Goal: Task Accomplishment & Management: Use online tool/utility

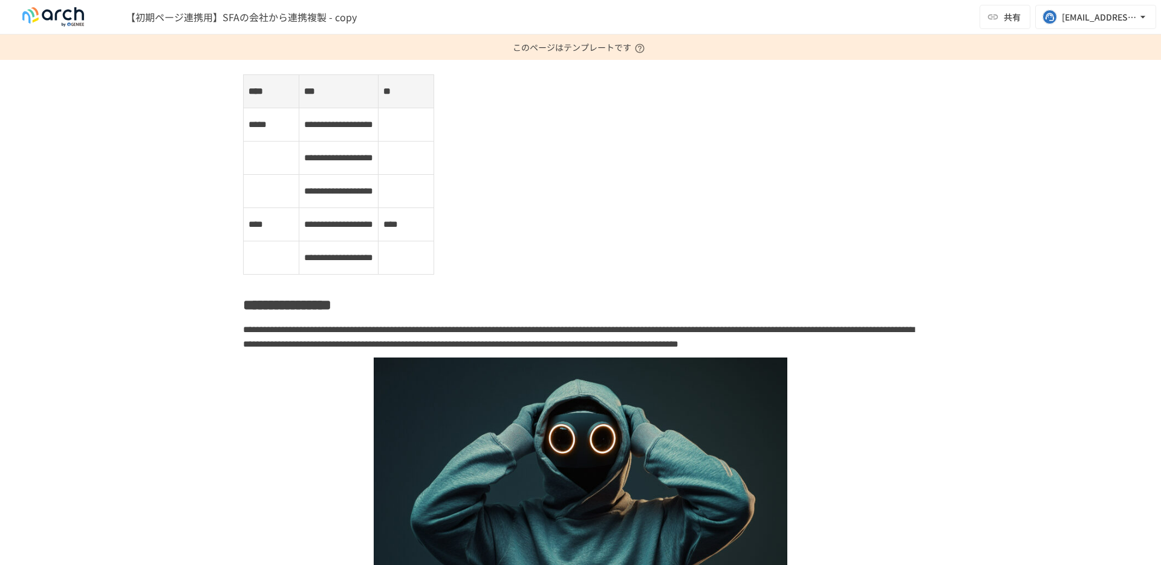
scroll to position [312, 0]
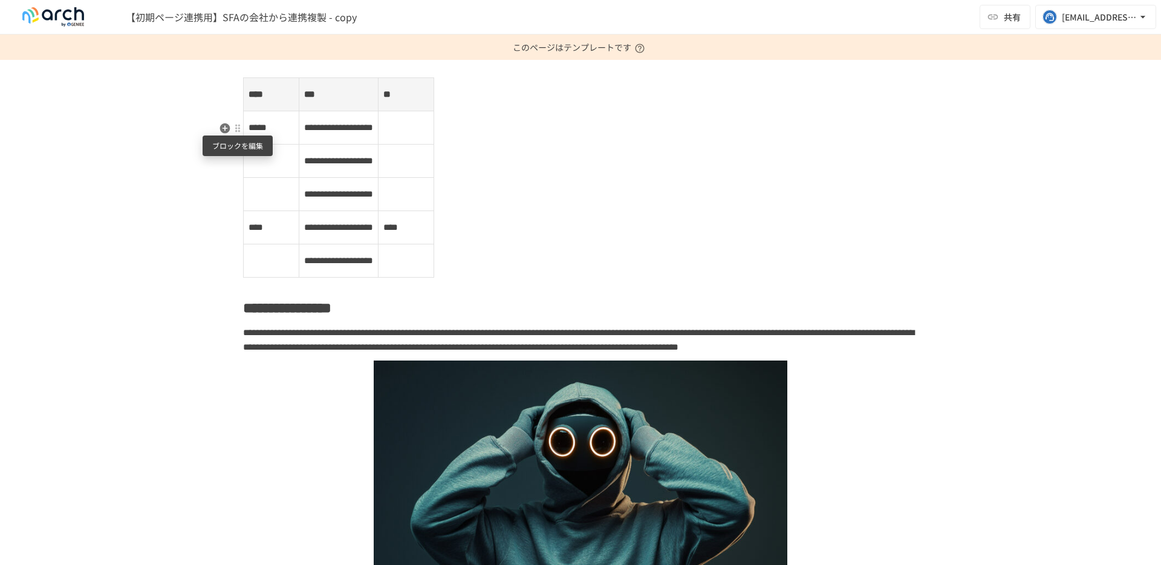
click at [241, 132] on div at bounding box center [238, 128] width 10 height 10
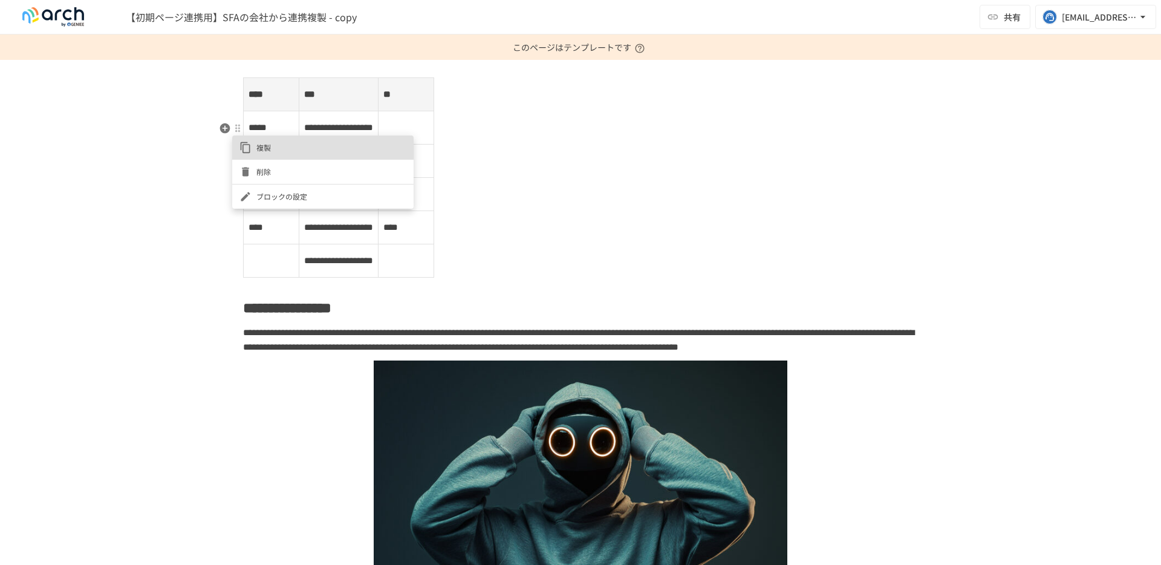
click at [270, 203] on li "ブロックの設定" at bounding box center [322, 196] width 181 height 24
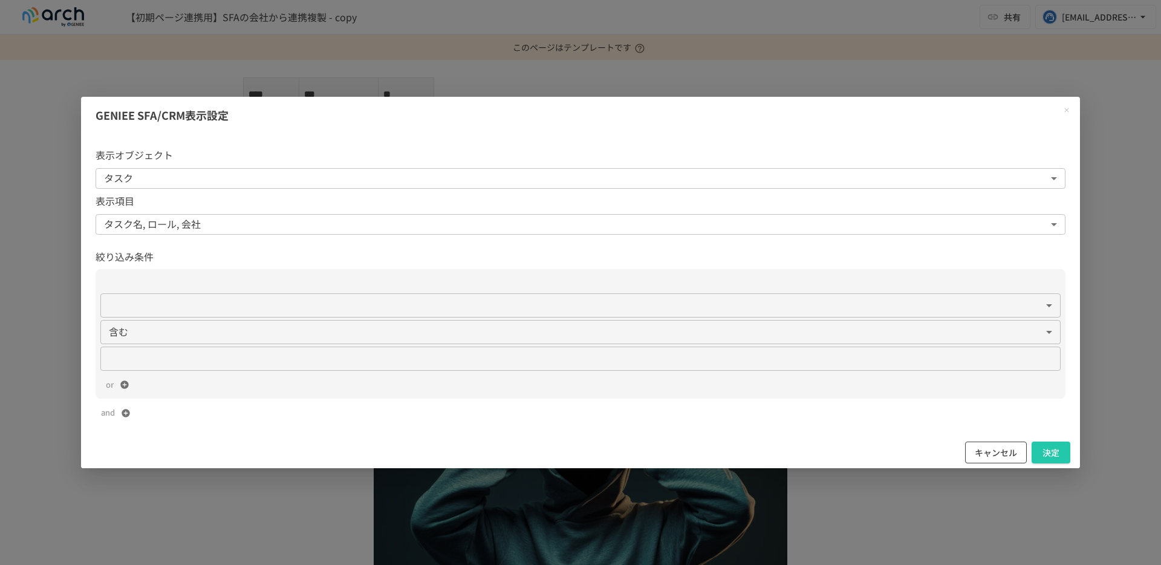
click at [995, 450] on button "キャンセル" at bounding box center [996, 452] width 62 height 22
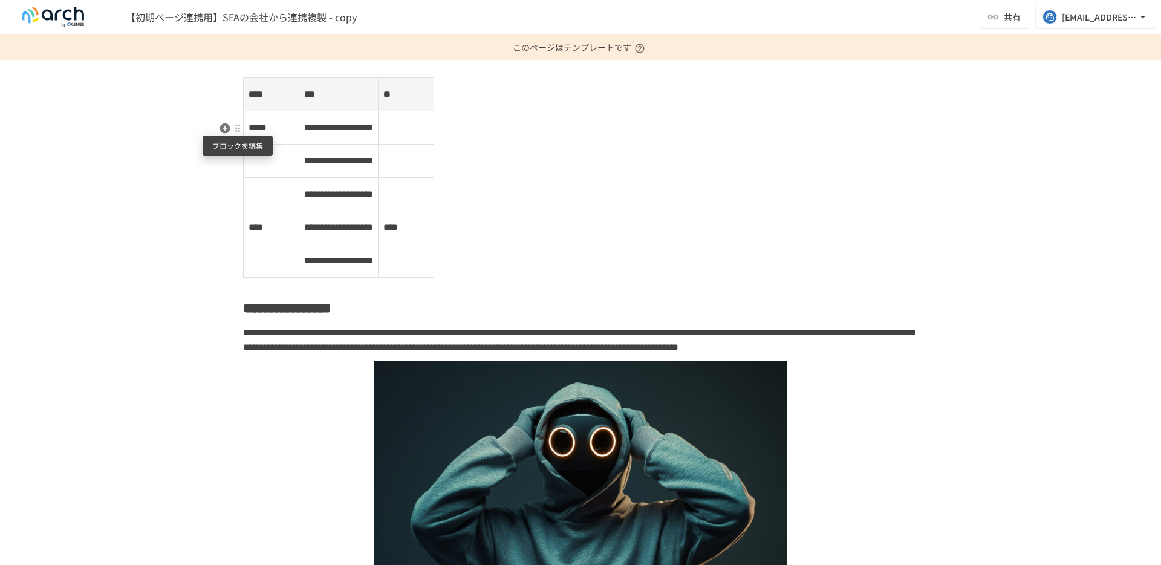
click at [236, 131] on div at bounding box center [238, 128] width 10 height 10
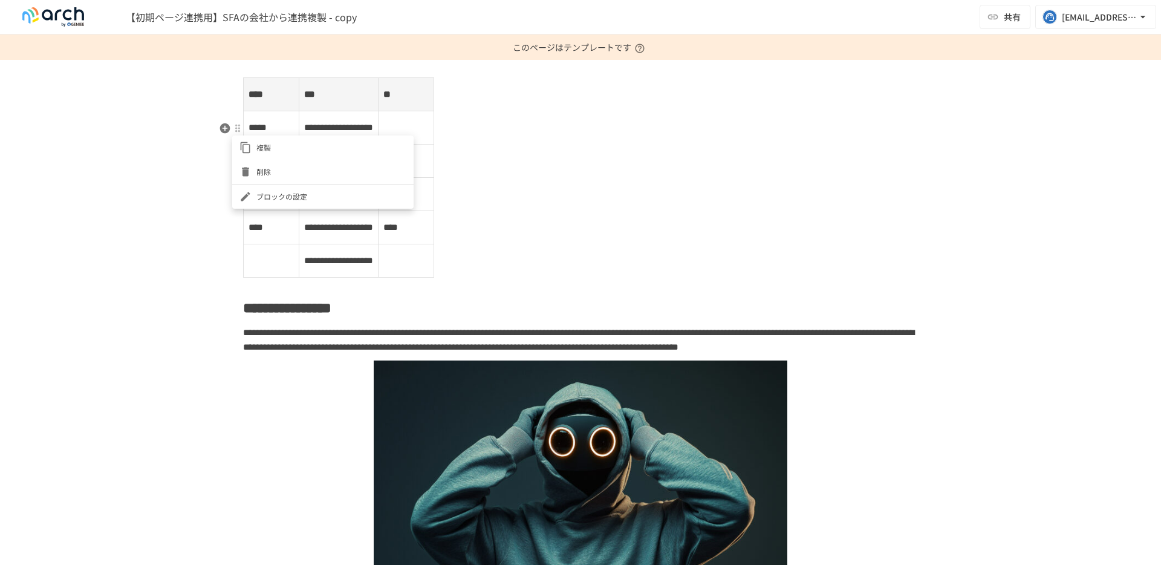
click at [264, 146] on span "複製" at bounding box center [331, 146] width 150 height 11
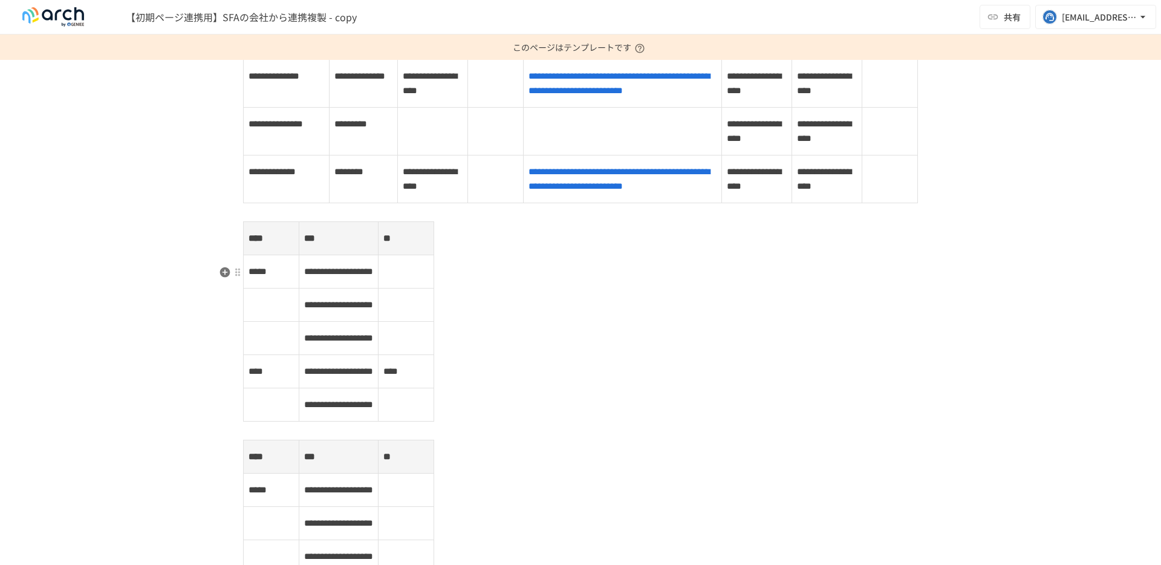
scroll to position [0, 0]
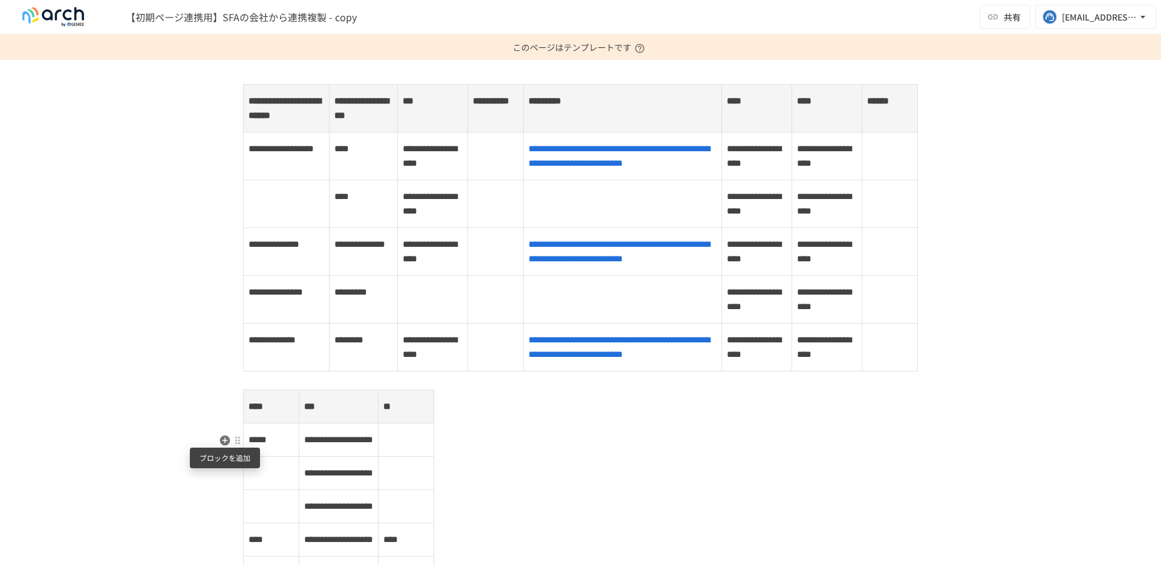
click at [227, 442] on icon "button" at bounding box center [225, 440] width 10 height 10
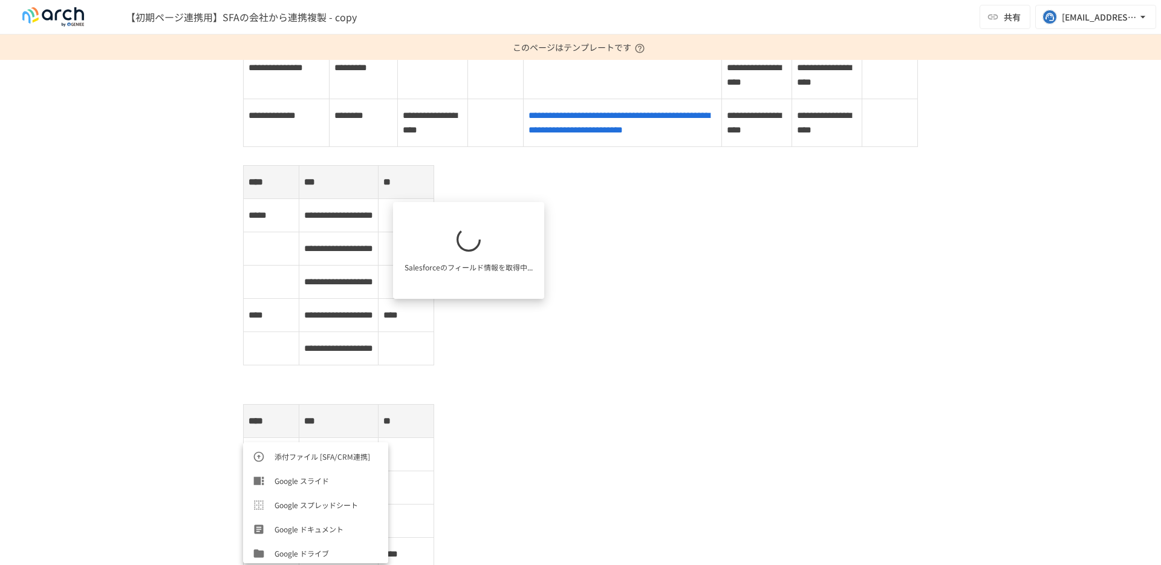
scroll to position [604, 0]
click at [497, 365] on div "**********" at bounding box center [580, 265] width 675 height 200
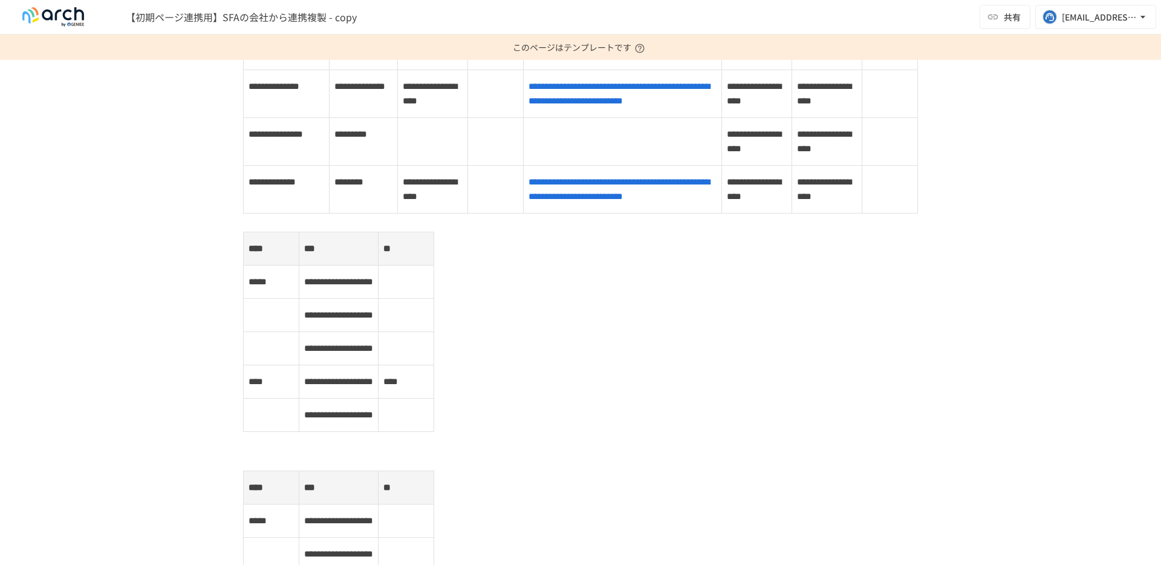
scroll to position [0, 0]
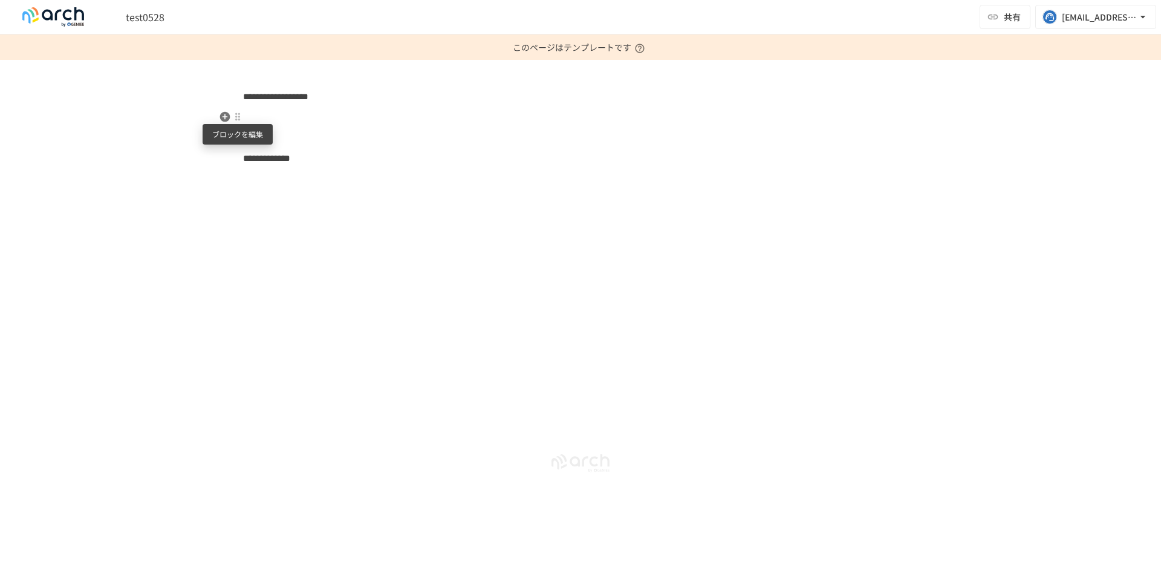
click at [236, 119] on div at bounding box center [238, 117] width 10 height 10
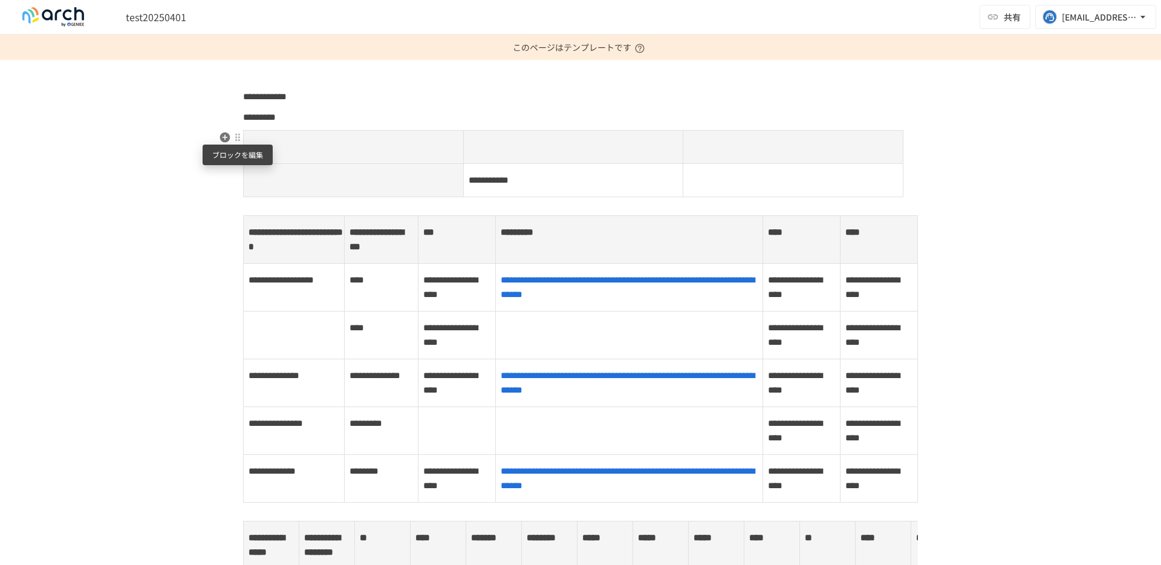
click at [238, 139] on div at bounding box center [238, 137] width 10 height 10
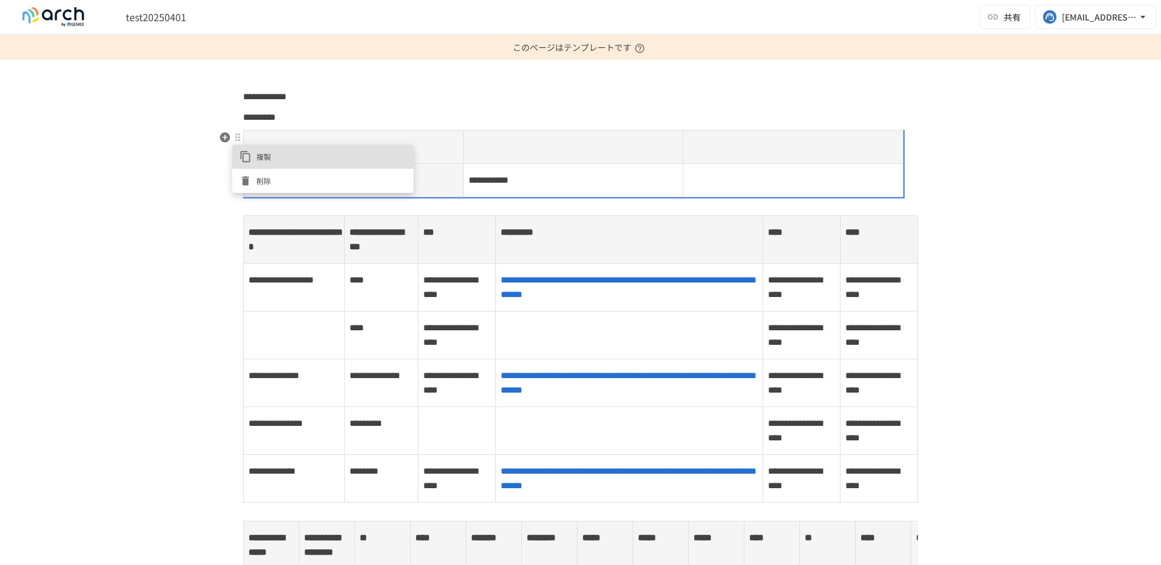
click at [283, 274] on div at bounding box center [580, 282] width 1161 height 565
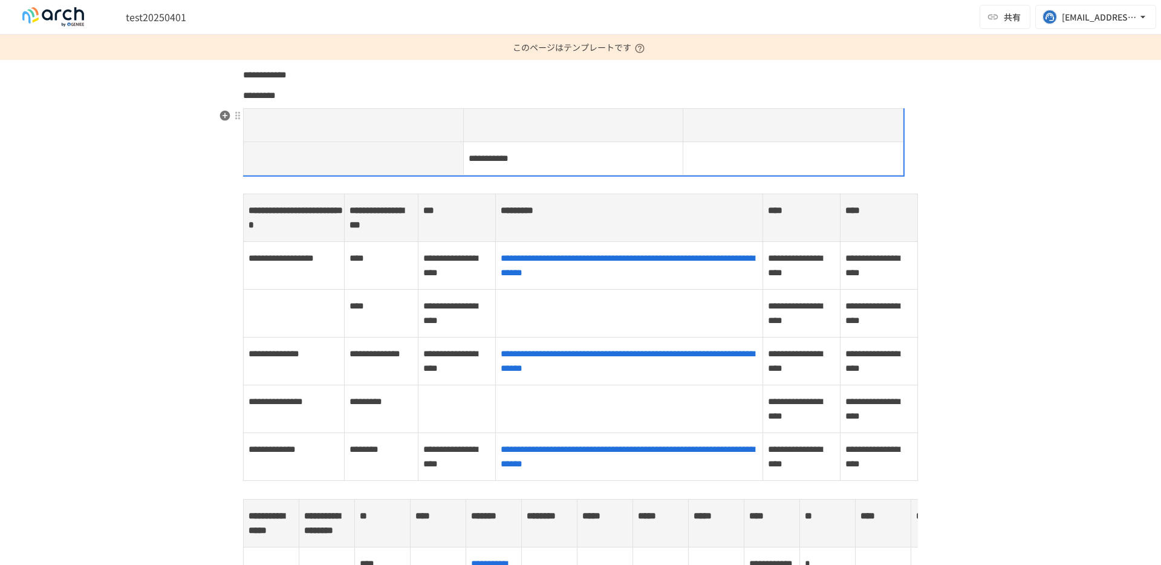
scroll to position [26, 0]
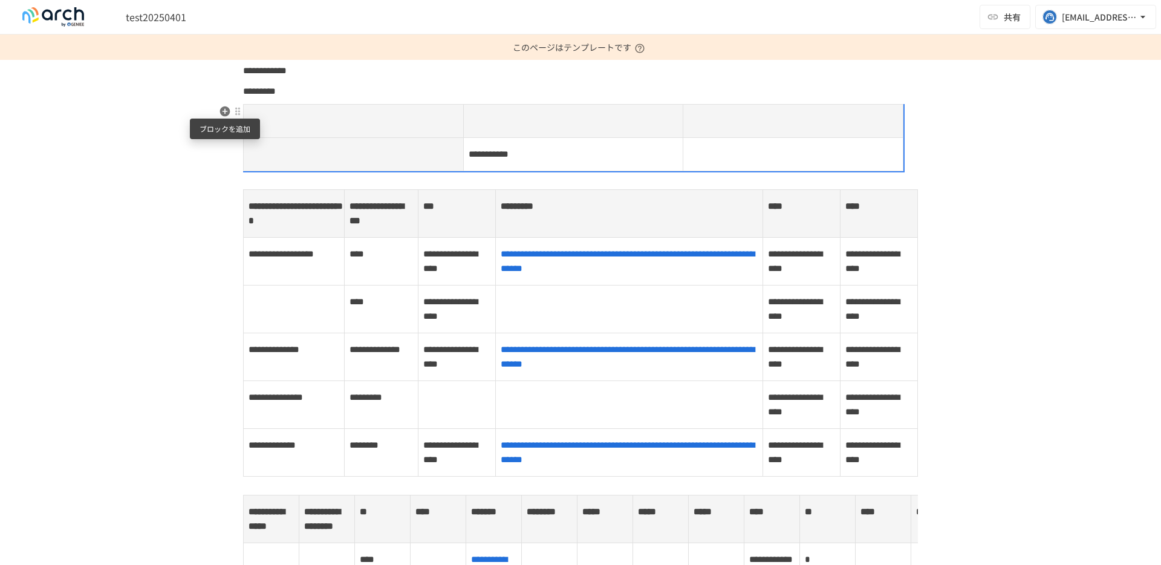
click at [221, 112] on icon "button" at bounding box center [225, 111] width 10 height 10
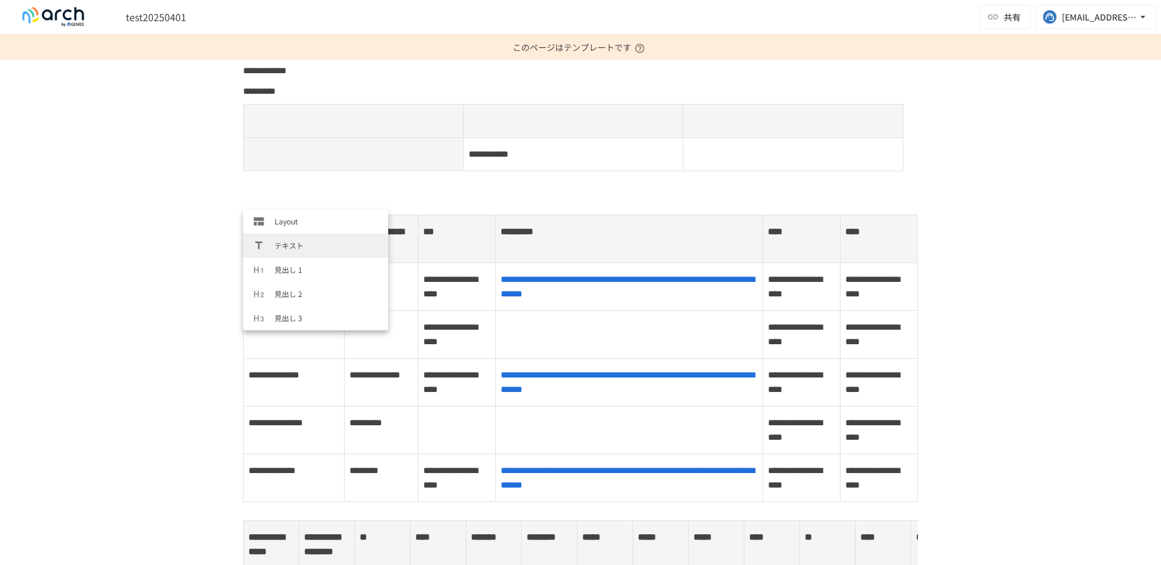
click at [198, 251] on div "**********" at bounding box center [580, 312] width 1161 height 505
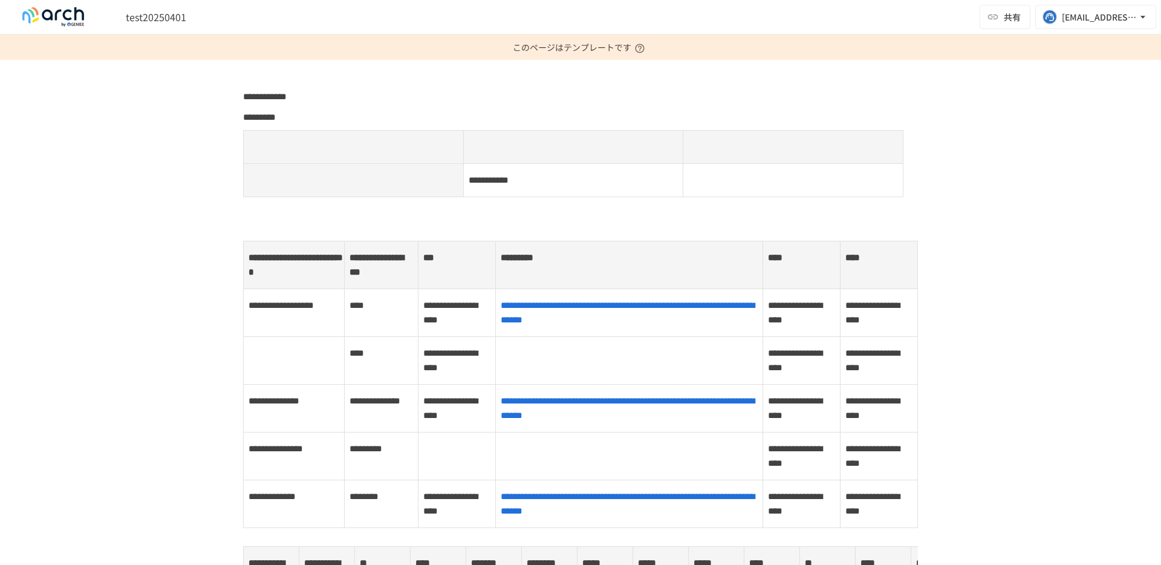
click at [185, 55] on div "このページはテンプレートです" at bounding box center [580, 46] width 1151 height 25
click at [241, 138] on div at bounding box center [238, 137] width 10 height 10
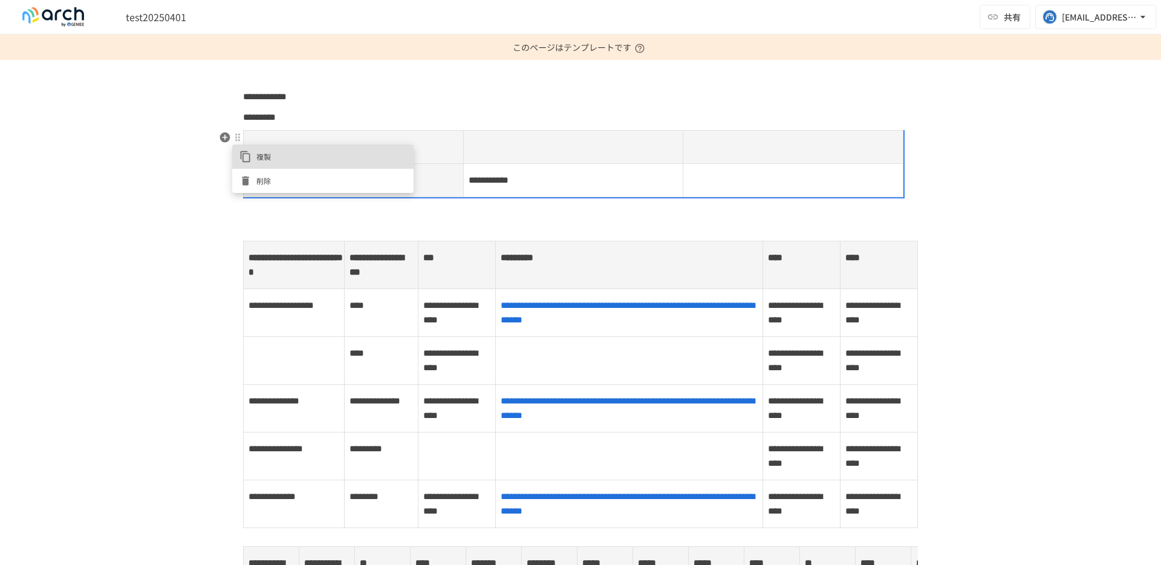
click at [225, 140] on div at bounding box center [580, 282] width 1161 height 565
click at [269, 260] on span "**********" at bounding box center [295, 265] width 94 height 24
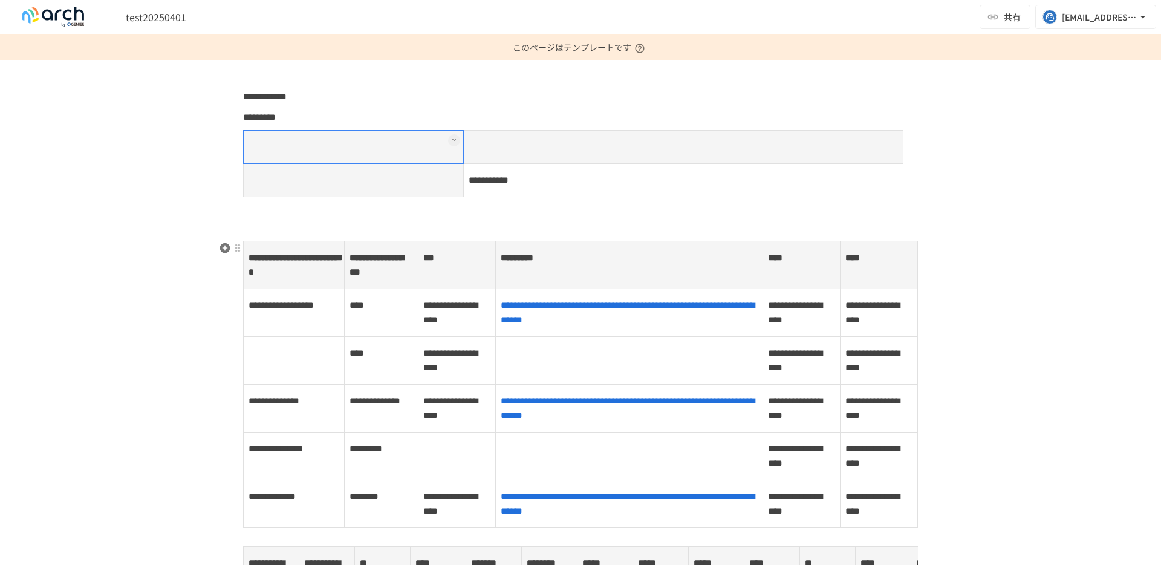
click at [250, 268] on span "**********" at bounding box center [295, 265] width 94 height 24
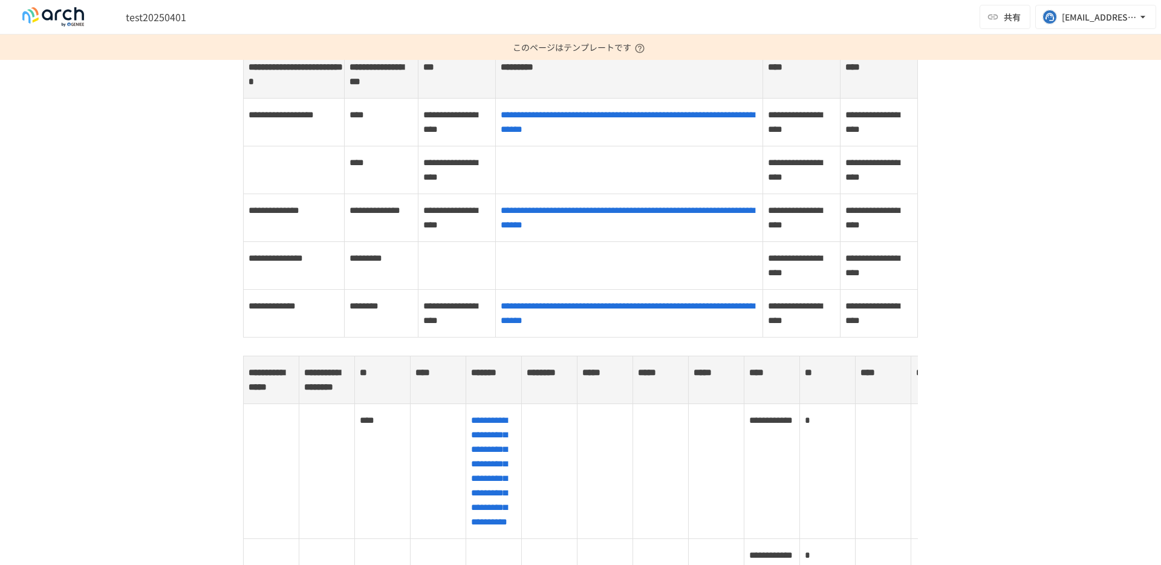
scroll to position [191, 0]
click at [120, 36] on div "このページはテンプレートです" at bounding box center [580, 46] width 1151 height 25
click at [152, 19] on span "test20250401" at bounding box center [156, 17] width 60 height 15
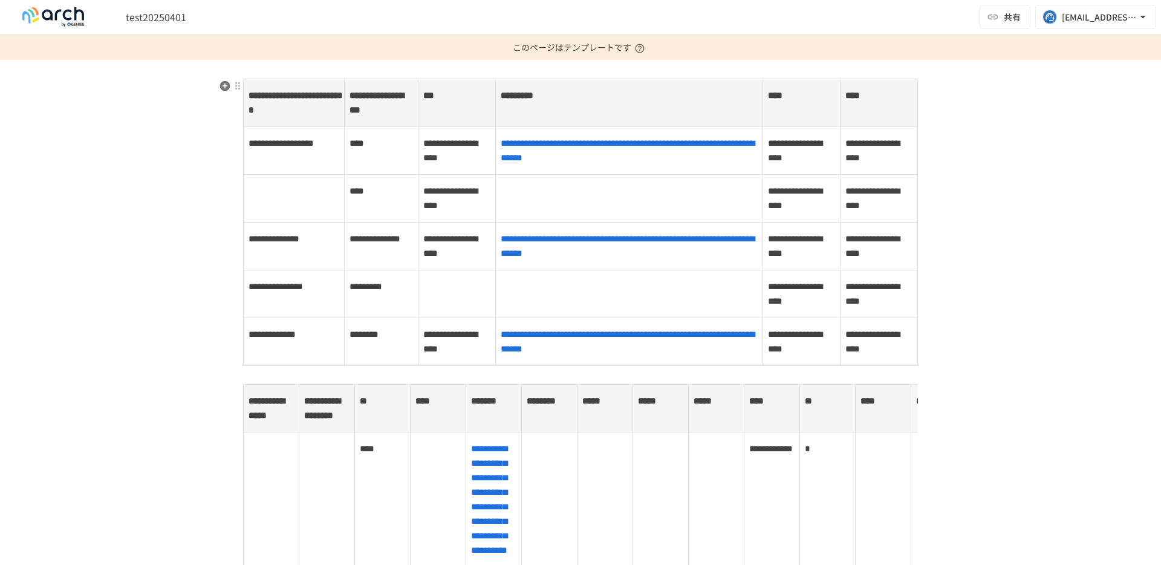
scroll to position [0, 0]
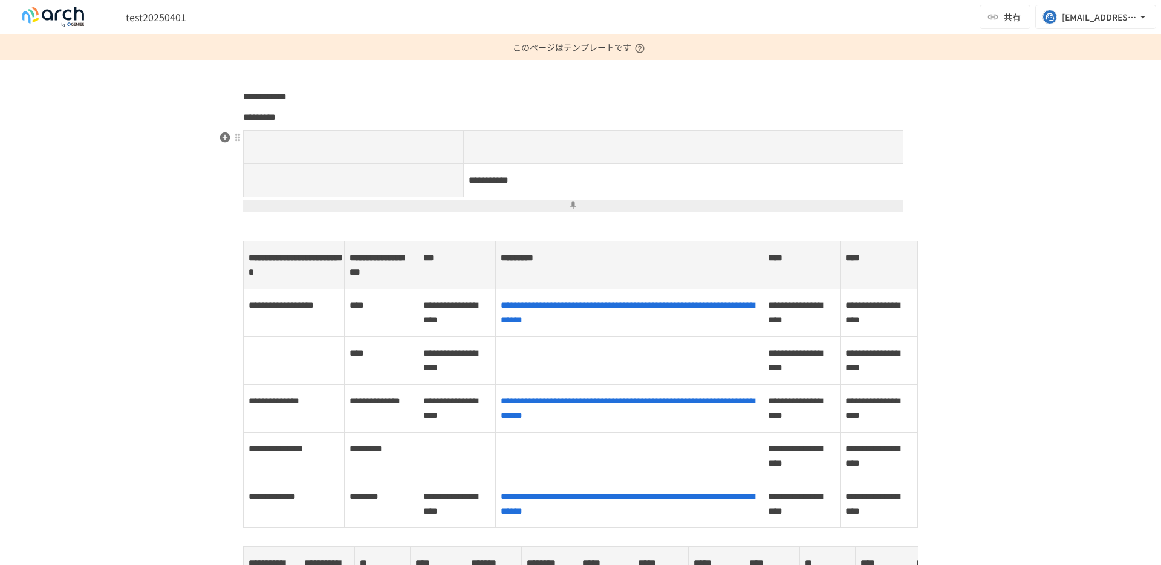
click at [574, 204] on button at bounding box center [572, 206] width 659 height 12
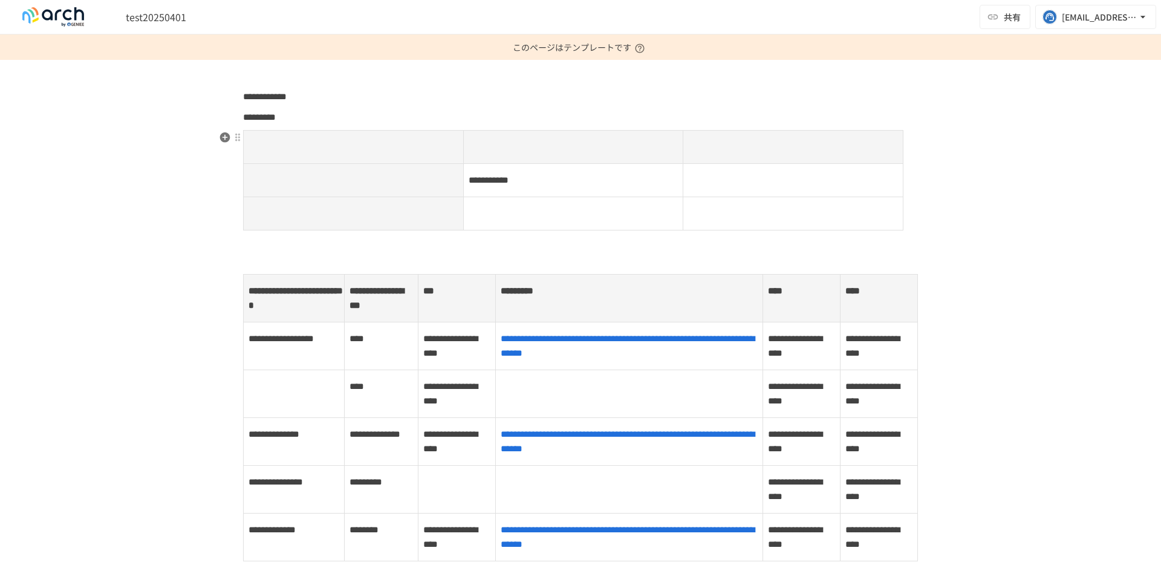
click at [552, 209] on td at bounding box center [573, 213] width 220 height 33
click at [676, 201] on button at bounding box center [673, 207] width 12 height 12
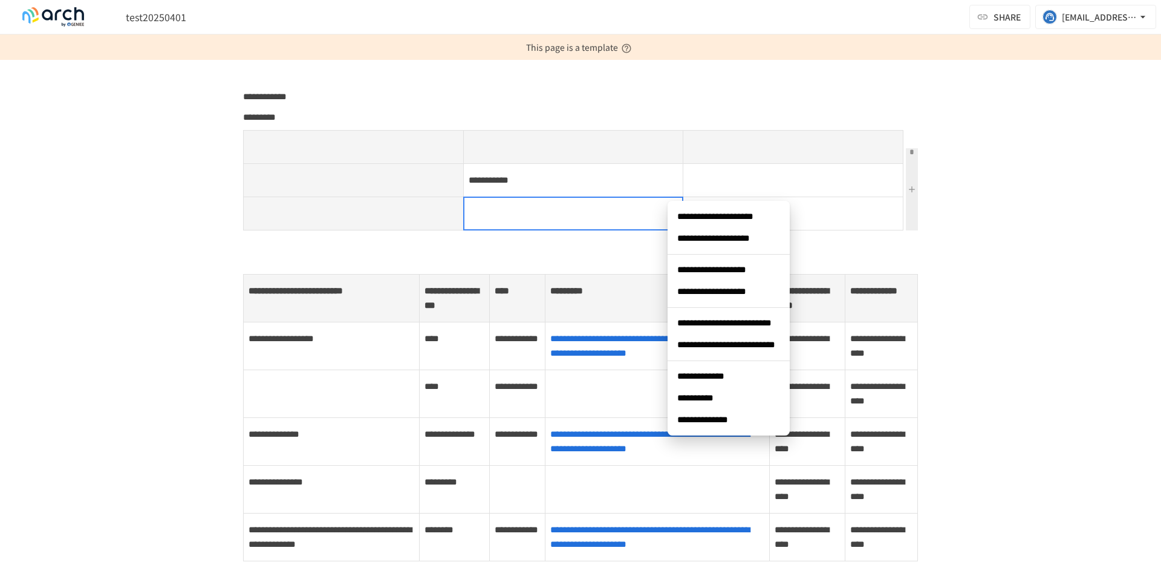
click at [947, 48] on div "This page is a template" at bounding box center [580, 46] width 1151 height 25
click at [1076, 13] on font "[EMAIL_ADDRESS][DOMAIN_NAME]" at bounding box center [1132, 17] width 143 height 12
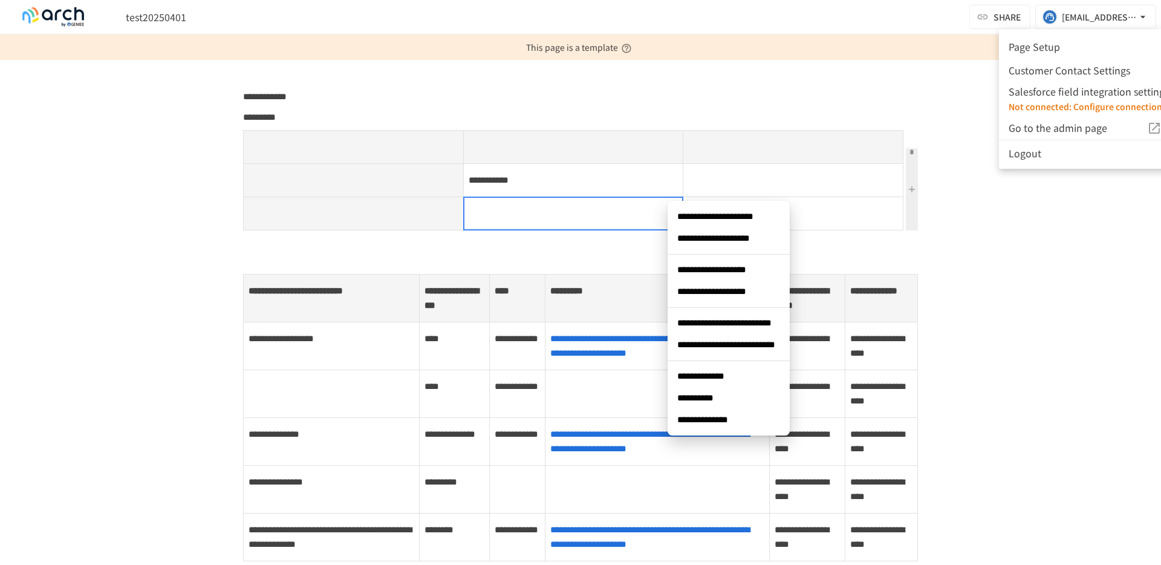
click at [1046, 47] on font "Page Setup" at bounding box center [1033, 46] width 51 height 15
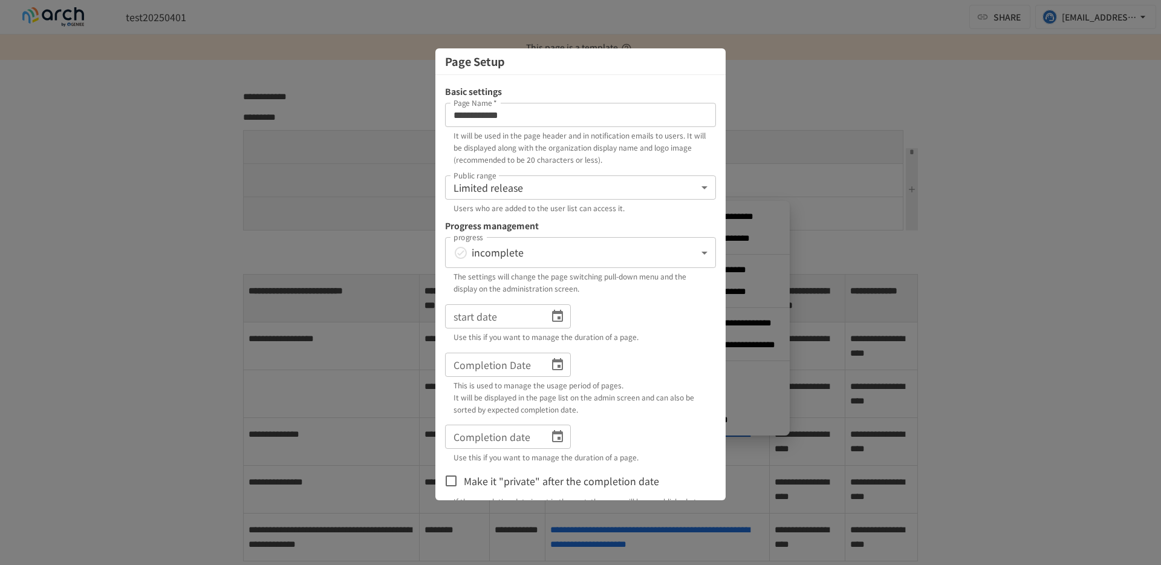
click at [779, 138] on div at bounding box center [580, 282] width 1161 height 565
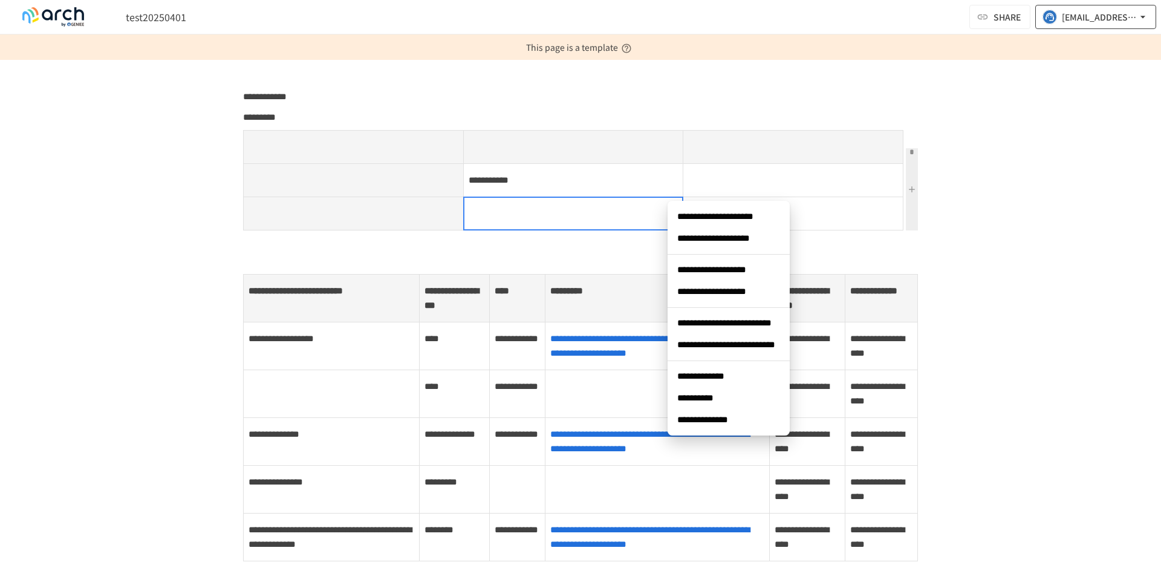
click at [1069, 17] on font "[EMAIL_ADDRESS][DOMAIN_NAME]" at bounding box center [1132, 17] width 143 height 12
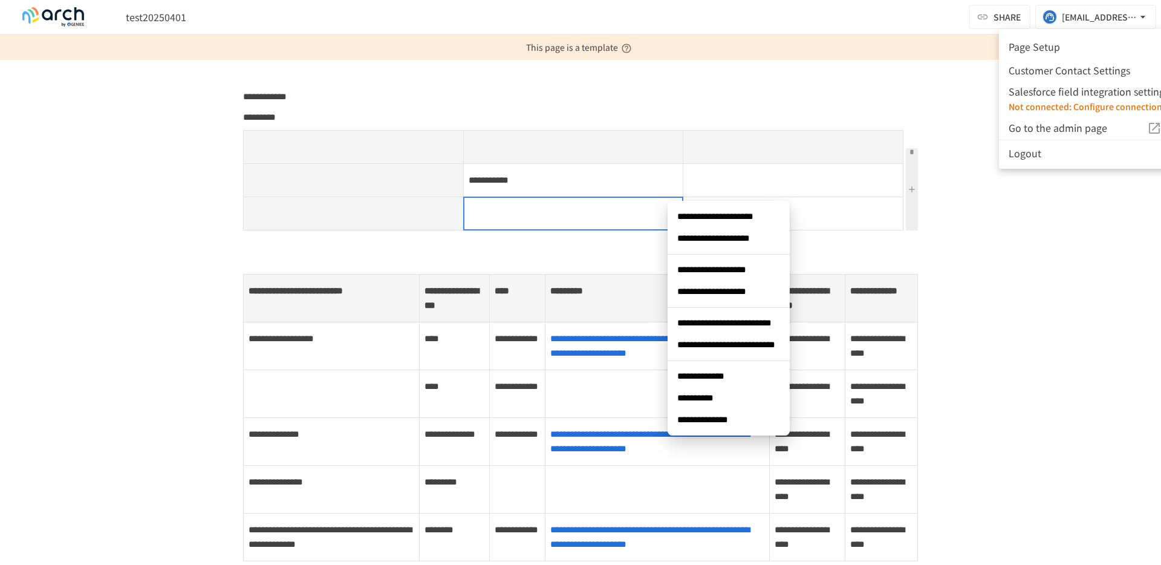
click at [1053, 68] on font "Customer Contact Settings" at bounding box center [1068, 69] width 121 height 15
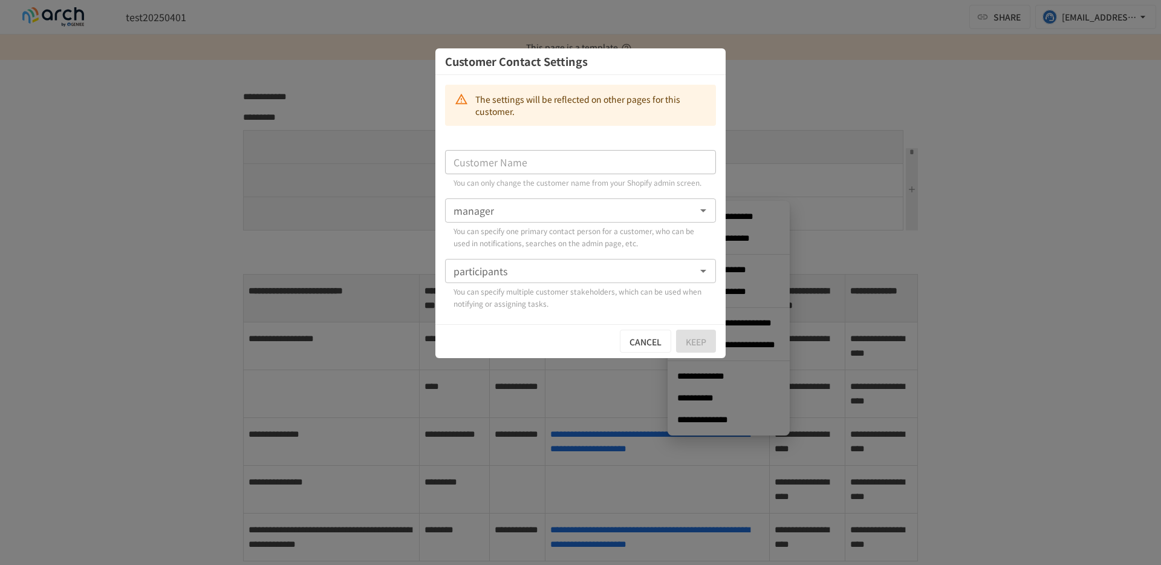
click at [948, 125] on div at bounding box center [580, 282] width 1161 height 565
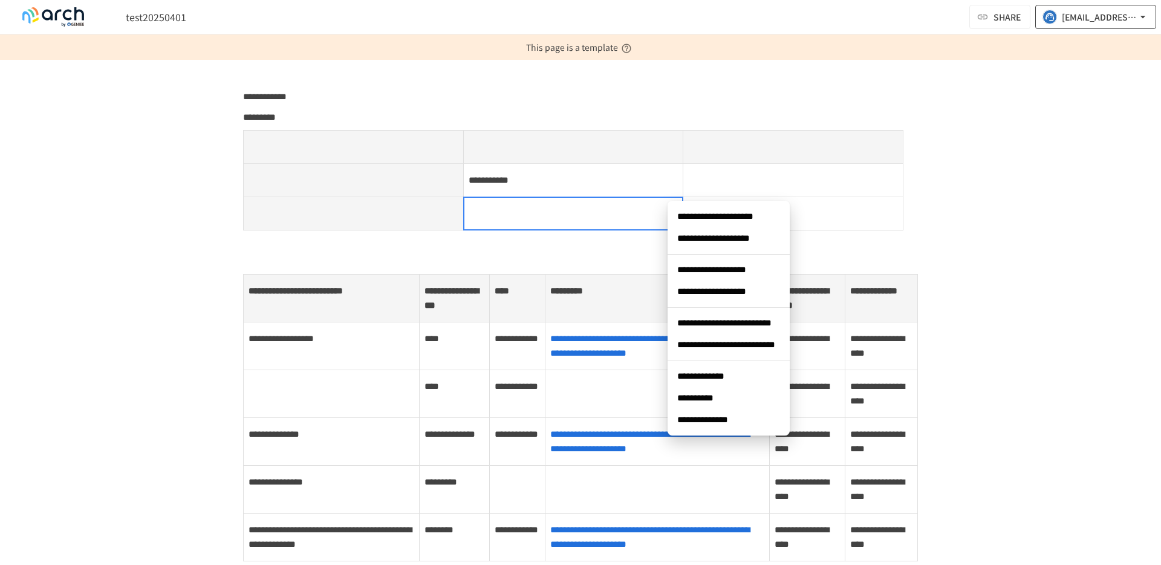
click at [1066, 12] on font "[EMAIL_ADDRESS][DOMAIN_NAME]" at bounding box center [1132, 17] width 143 height 12
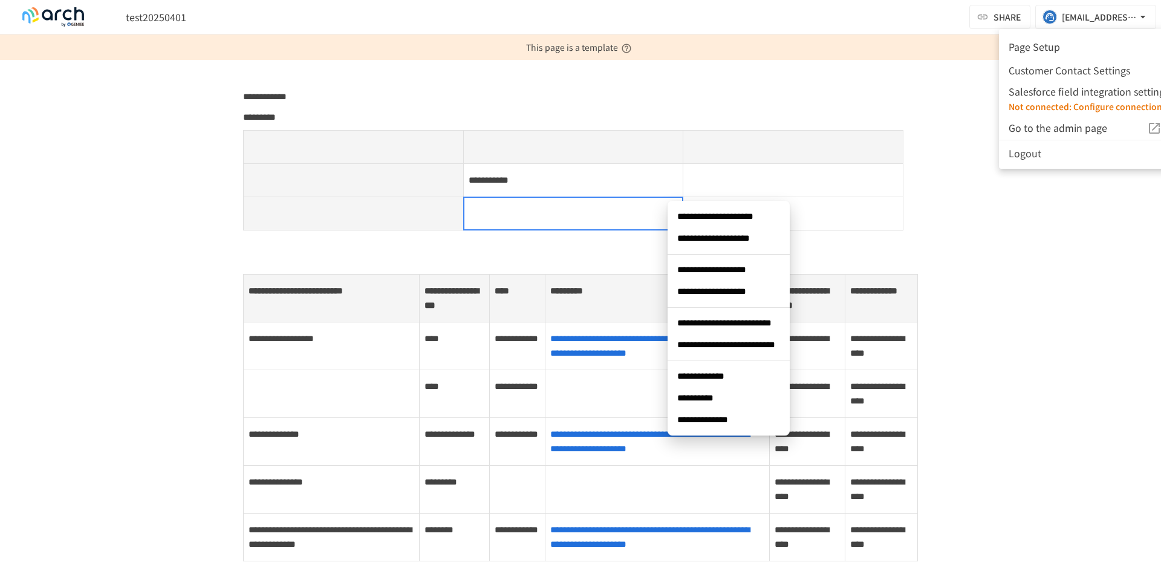
click at [1040, 128] on font "Go to the admin page" at bounding box center [1057, 127] width 99 height 15
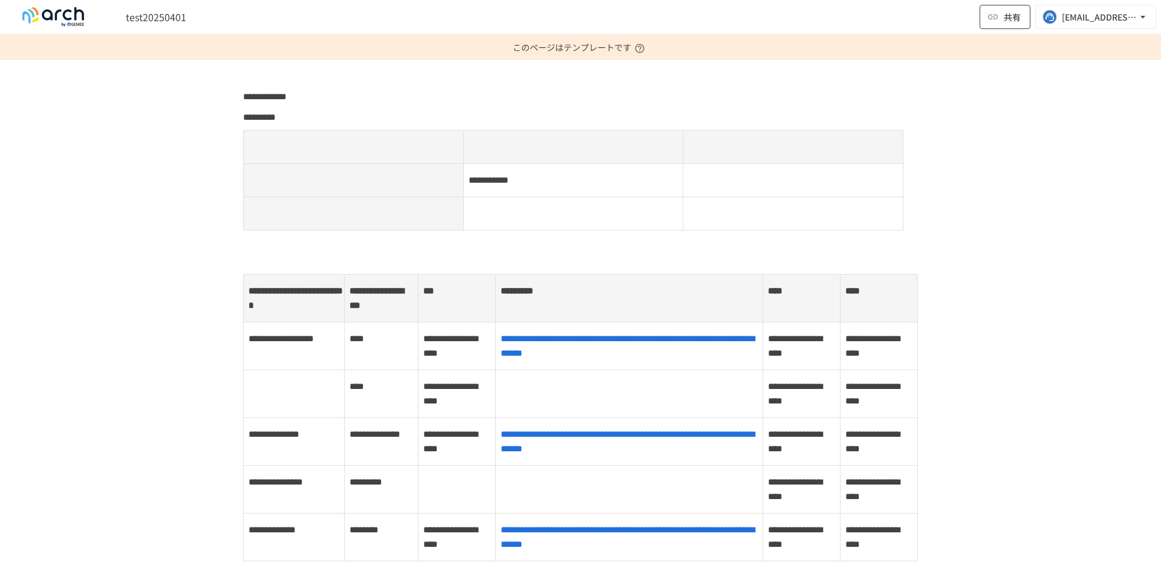
click at [1011, 22] on span "共有" at bounding box center [1011, 16] width 17 height 13
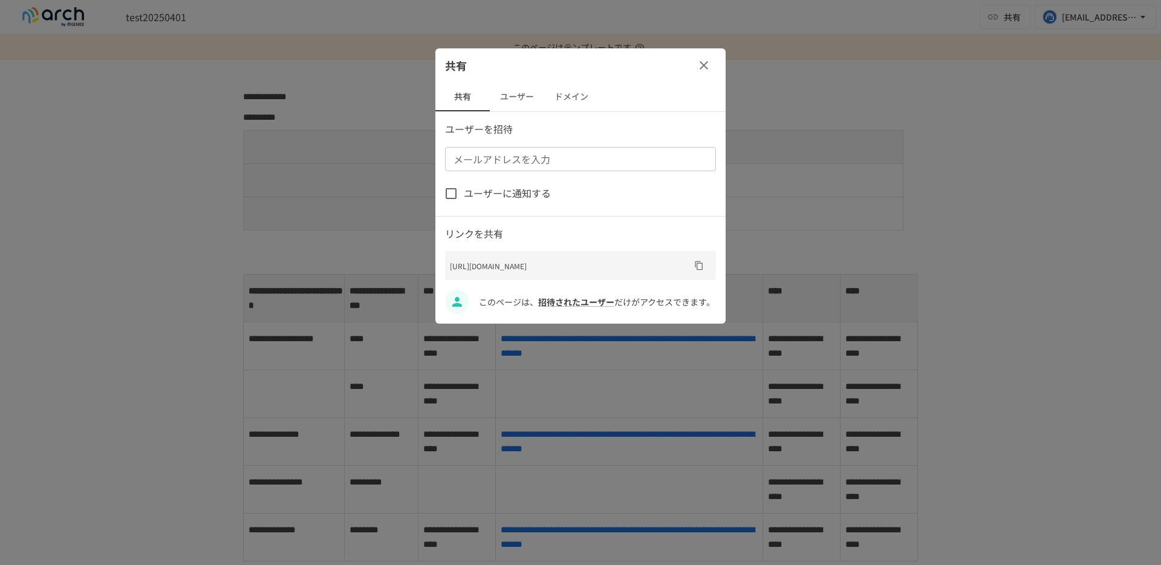
click at [701, 74] on button "button" at bounding box center [703, 65] width 24 height 24
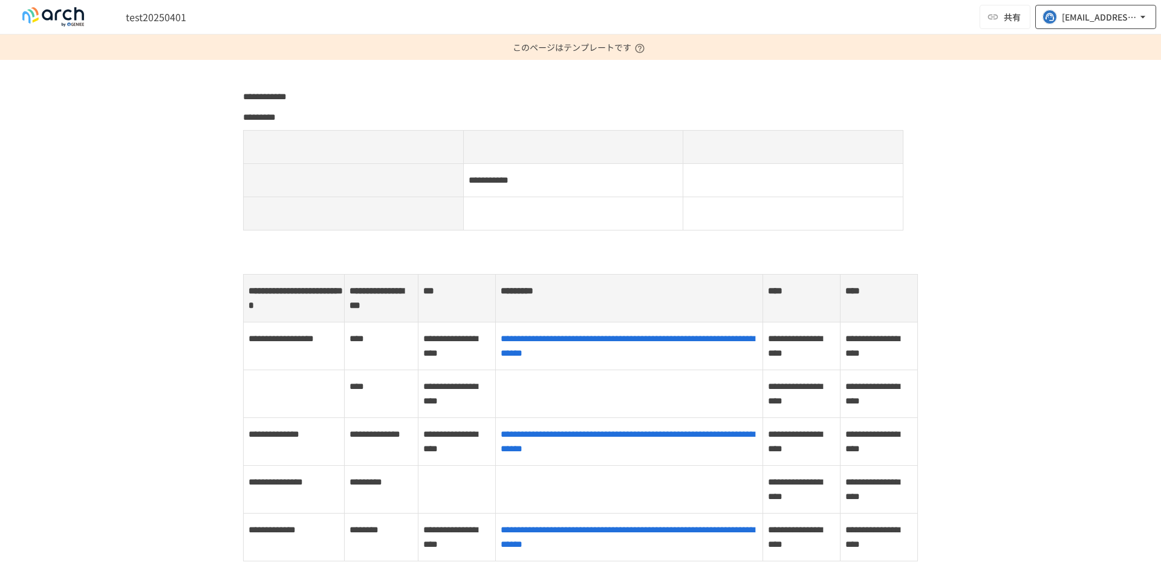
click at [1097, 16] on div "[EMAIL_ADDRESS][DOMAIN_NAME]" at bounding box center [1098, 17] width 75 height 15
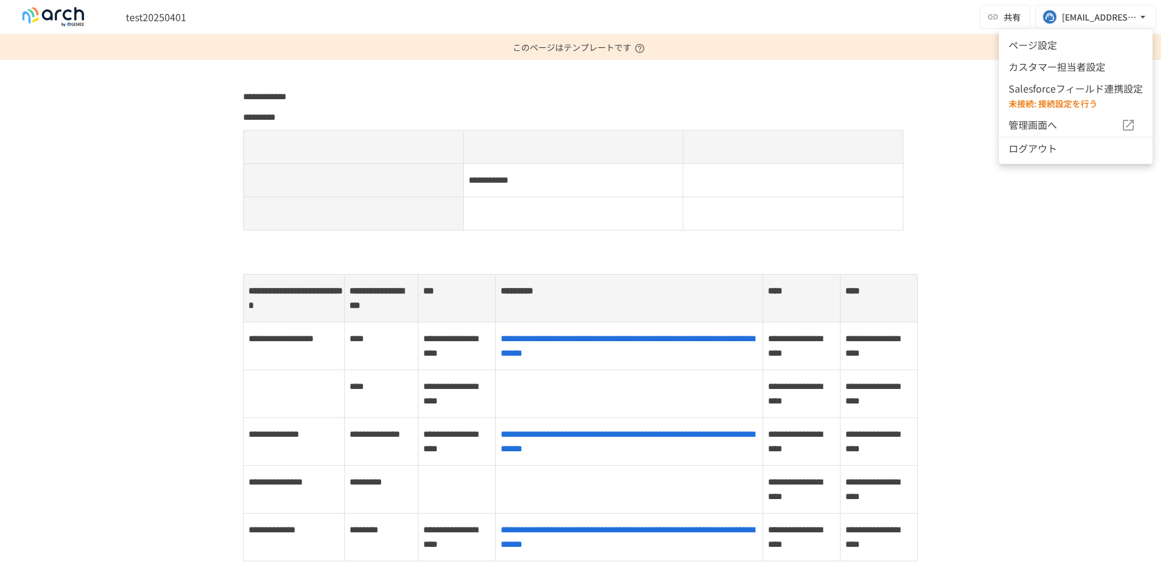
click at [1054, 92] on p "Salesforceフィールド連携設定" at bounding box center [1075, 89] width 134 height 16
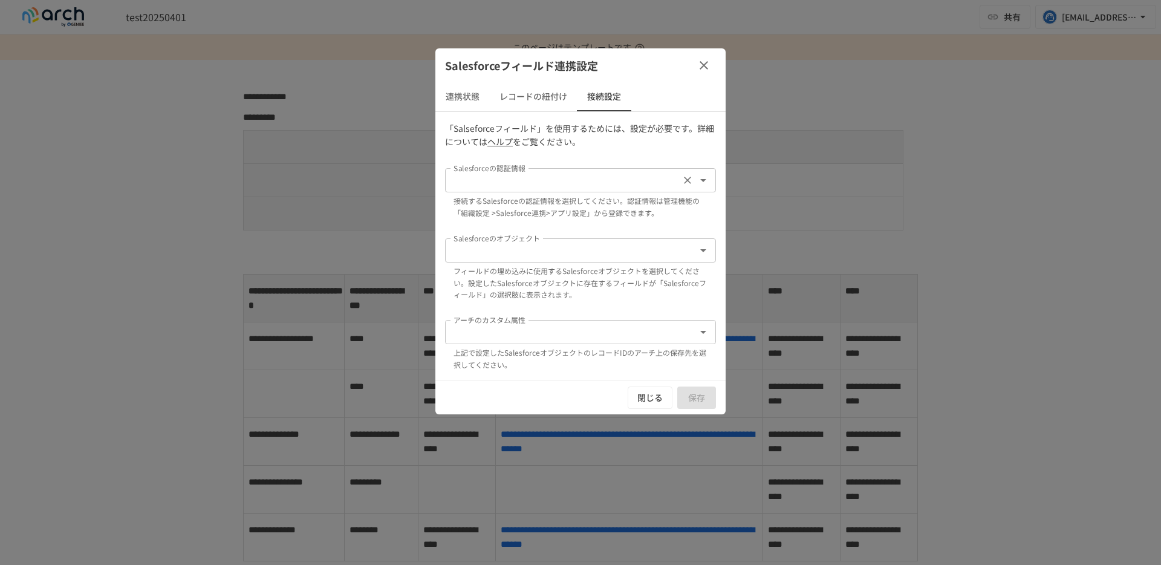
click at [649, 169] on div "Salesforceの認証情報" at bounding box center [580, 180] width 271 height 24
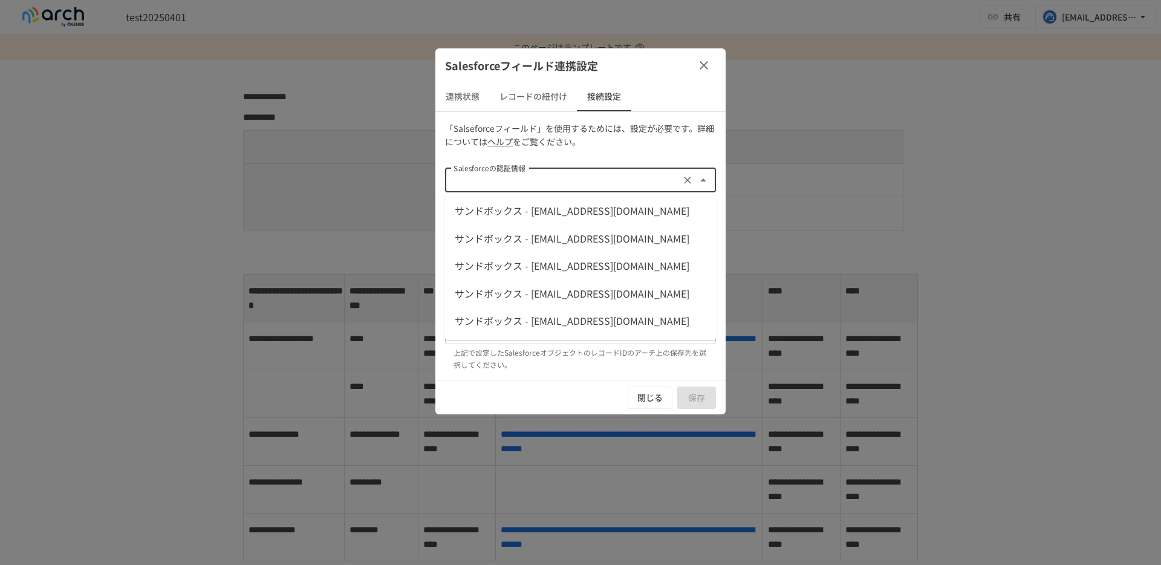
click at [694, 57] on button "button" at bounding box center [703, 65] width 24 height 24
